Goal: Task Accomplishment & Management: Manage account settings

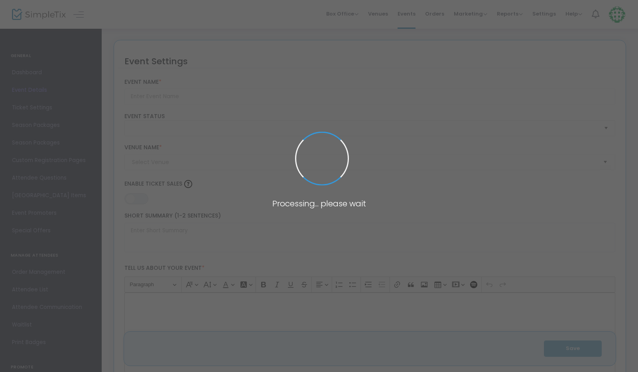
type input "Capri Glee! Choir in Concert"
type textarea "Be @ the Capri for an inspiring, uplifting, magical evening of music. Directed …"
type input "Register"
type input "Capri Theater (Capri)"
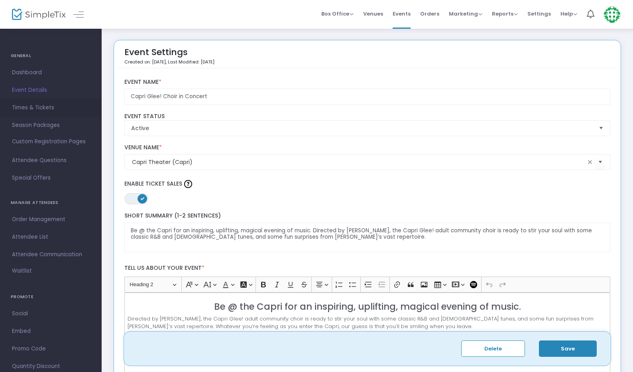
click at [57, 104] on span "Times & Tickets" at bounding box center [51, 107] width 78 height 10
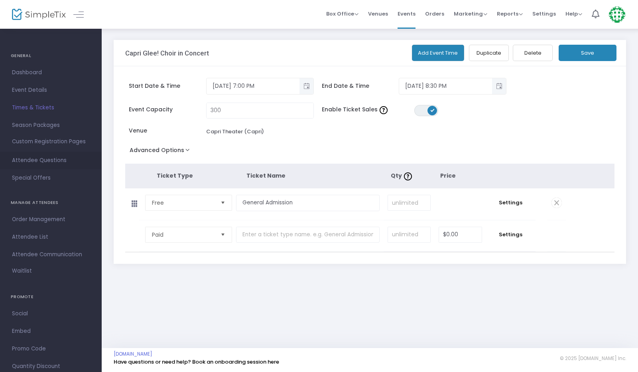
click at [53, 162] on span "Attendee Questions" at bounding box center [51, 160] width 78 height 10
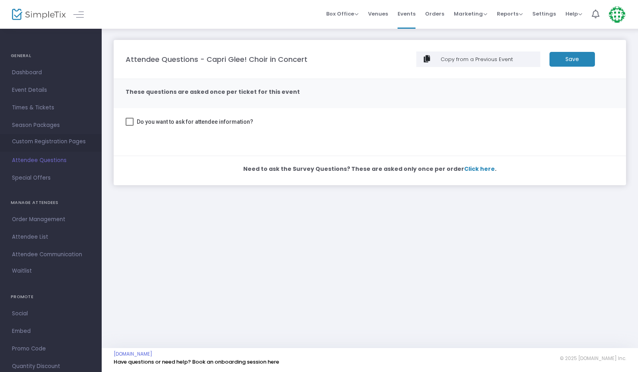
click at [50, 136] on link "Custom Registration Pages" at bounding box center [51, 143] width 102 height 18
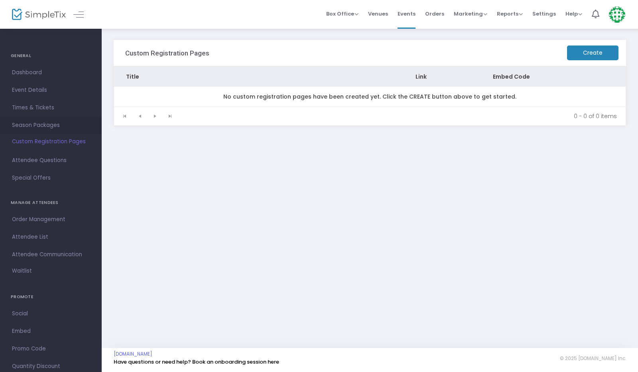
click at [50, 128] on span "Season Packages" at bounding box center [51, 125] width 78 height 10
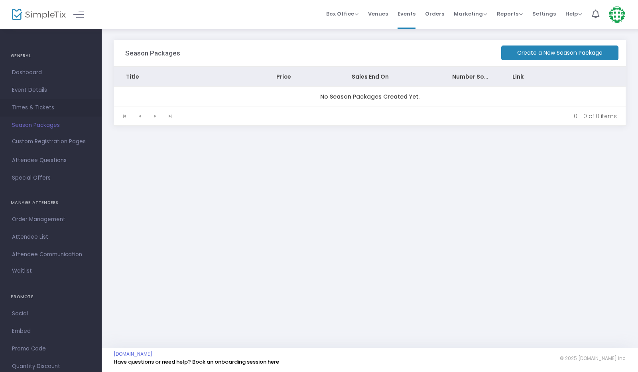
click at [35, 110] on span "Times & Tickets" at bounding box center [51, 107] width 78 height 10
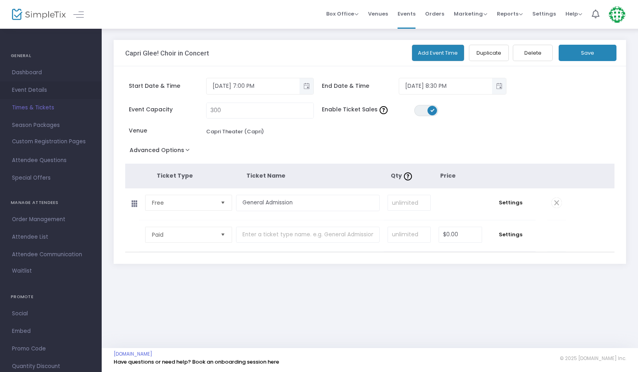
click at [39, 90] on span "Event Details" at bounding box center [51, 90] width 78 height 10
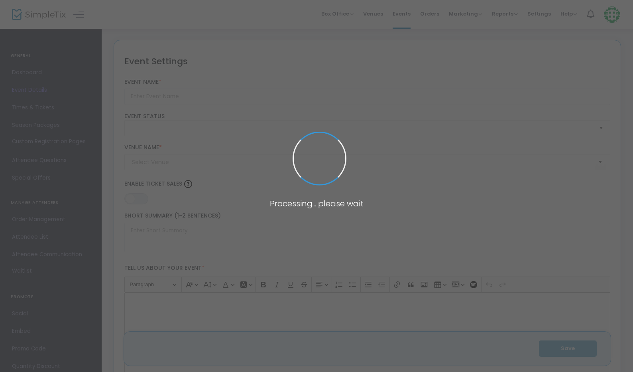
type input "Capri Glee! Choir in Concert"
type textarea "Be @ the Capri for an inspiring, uplifting, magical evening of music. Directed …"
type input "Register"
type input "Capri Theater (Capri)"
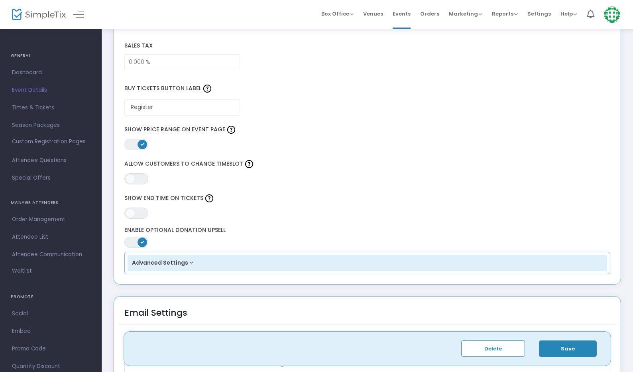
scroll to position [518, 0]
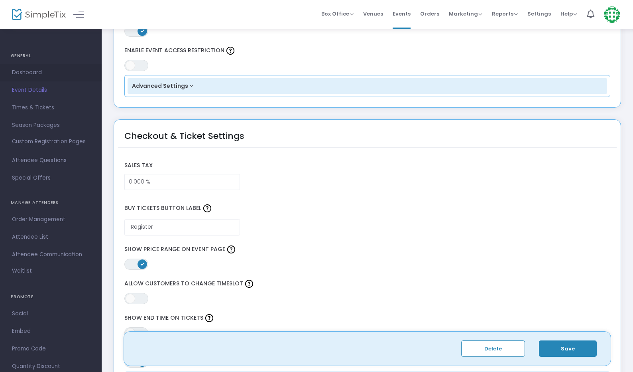
click at [38, 75] on span "Dashboard" at bounding box center [51, 72] width 78 height 10
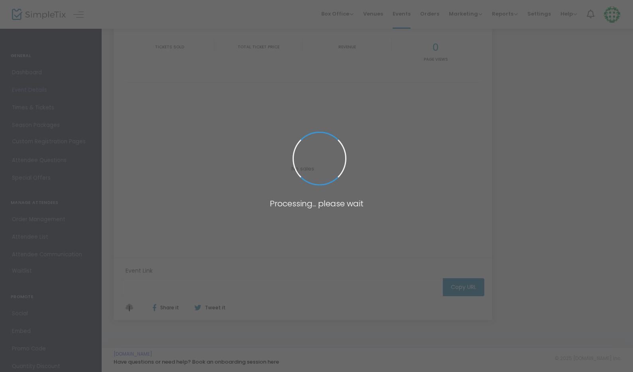
type input "[URL][DOMAIN_NAME]"
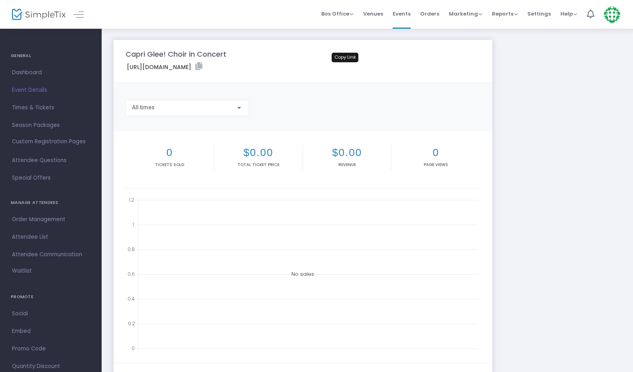
click at [203, 67] on icon at bounding box center [198, 66] width 7 height 8
